Goal: Information Seeking & Learning: Learn about a topic

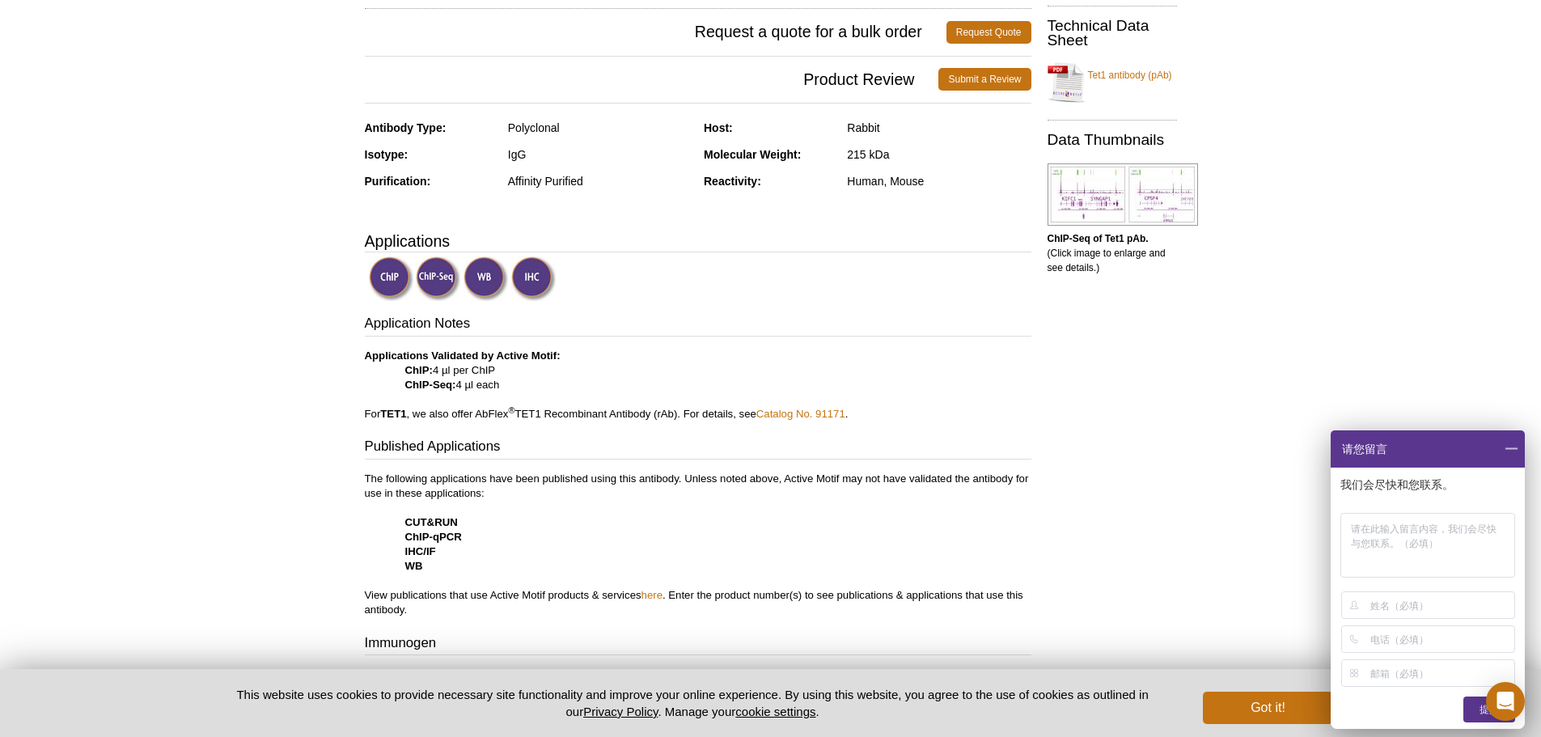
scroll to position [566, 0]
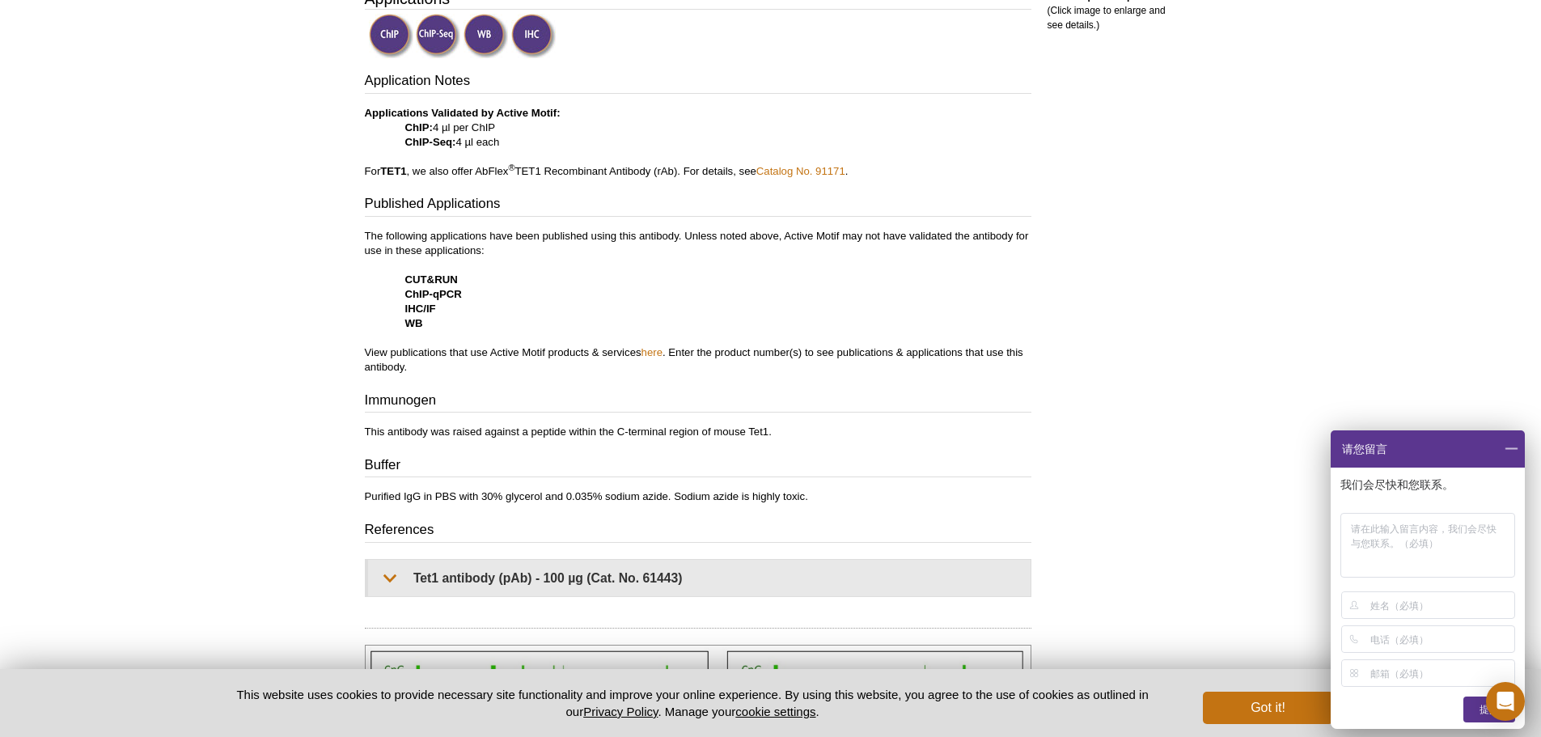
click at [1508, 448] on span at bounding box center [1512, 448] width 28 height 37
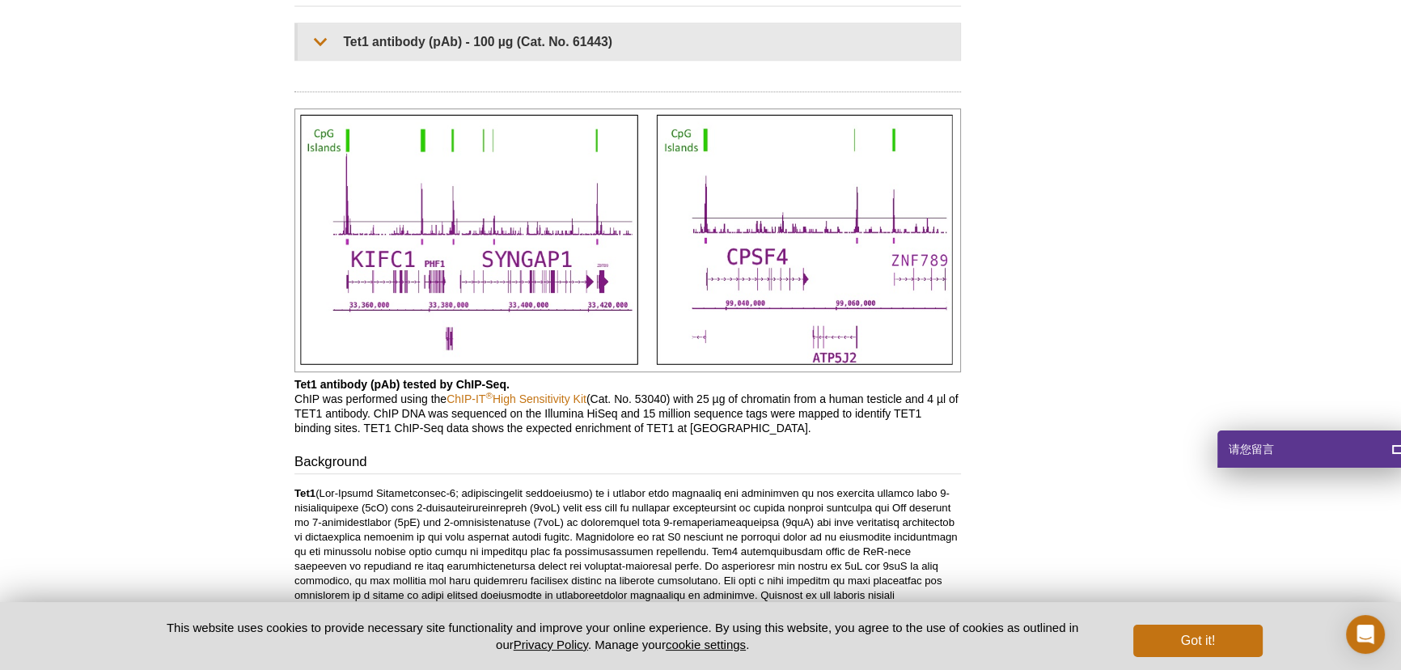
scroll to position [882, 0]
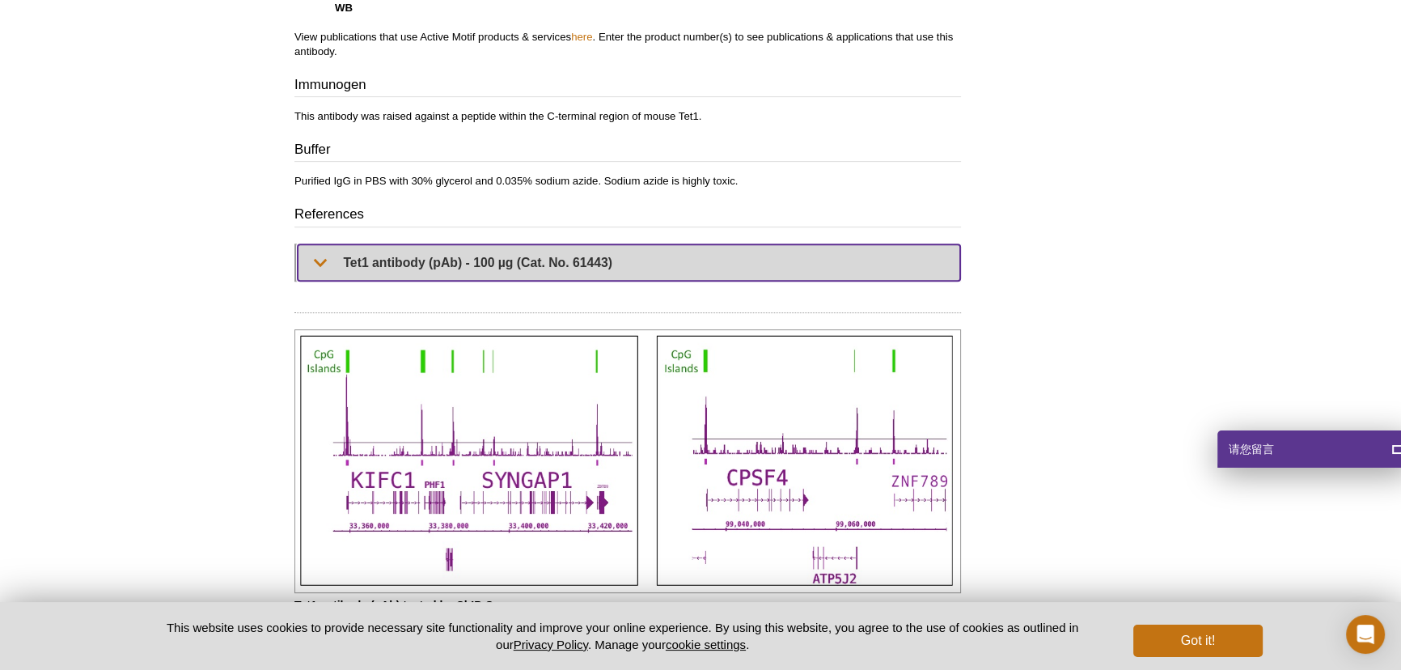
click at [317, 261] on summary "Tet1 antibody (pAb) - 100 µg (Cat. No. 61443)" at bounding box center [629, 262] width 663 height 36
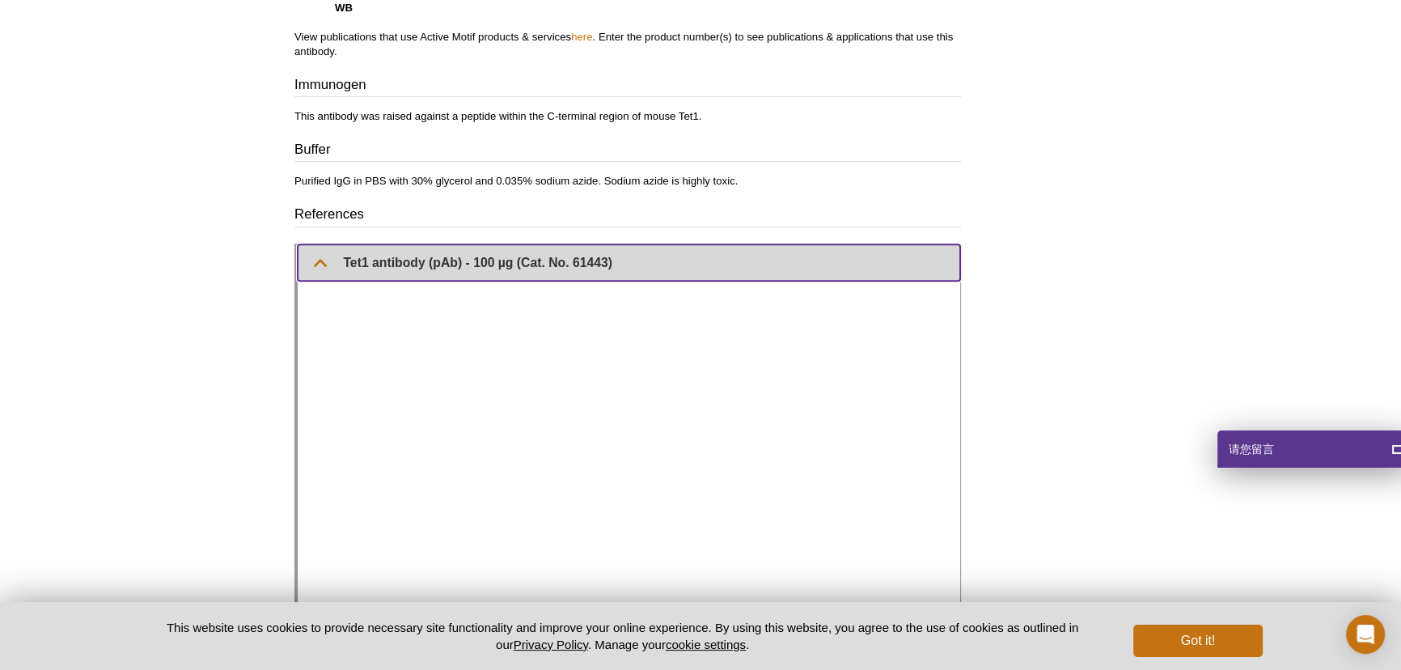
click at [317, 261] on summary "Tet1 antibody (pAb) - 100 µg (Cat. No. 61443)" at bounding box center [629, 262] width 663 height 36
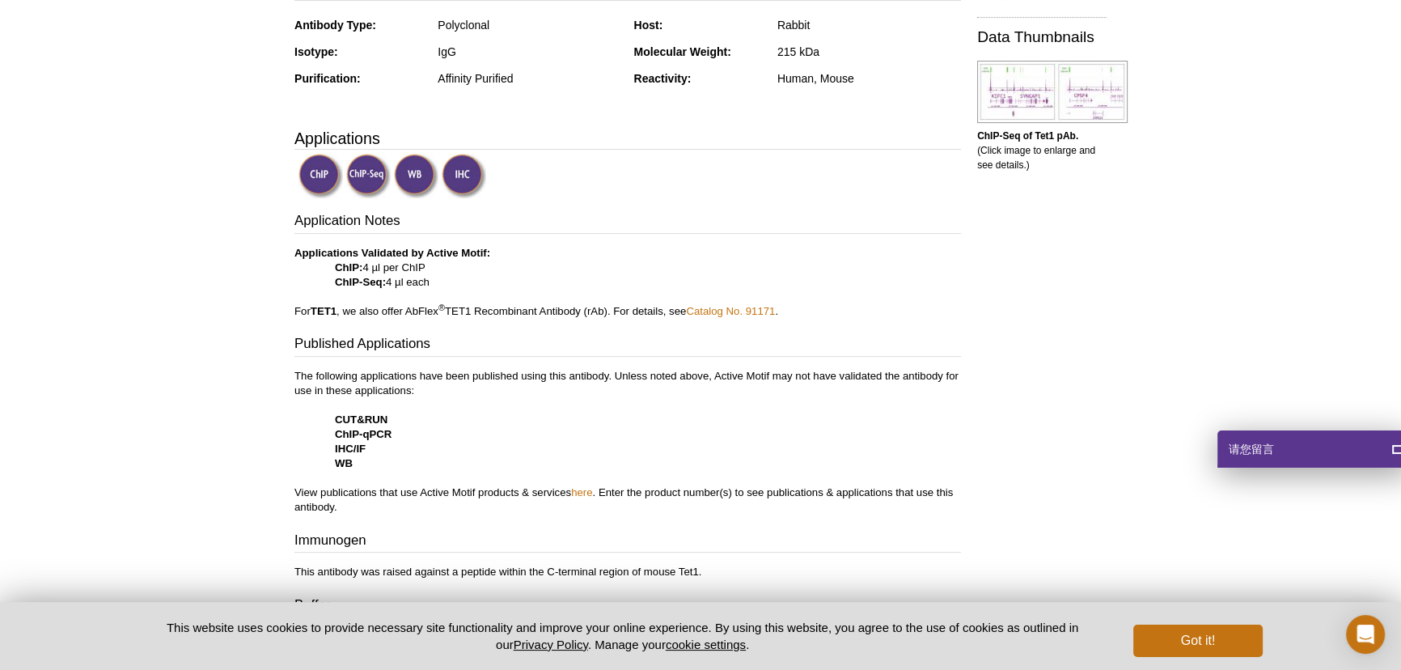
scroll to position [206, 0]
